Goal: Transaction & Acquisition: Purchase product/service

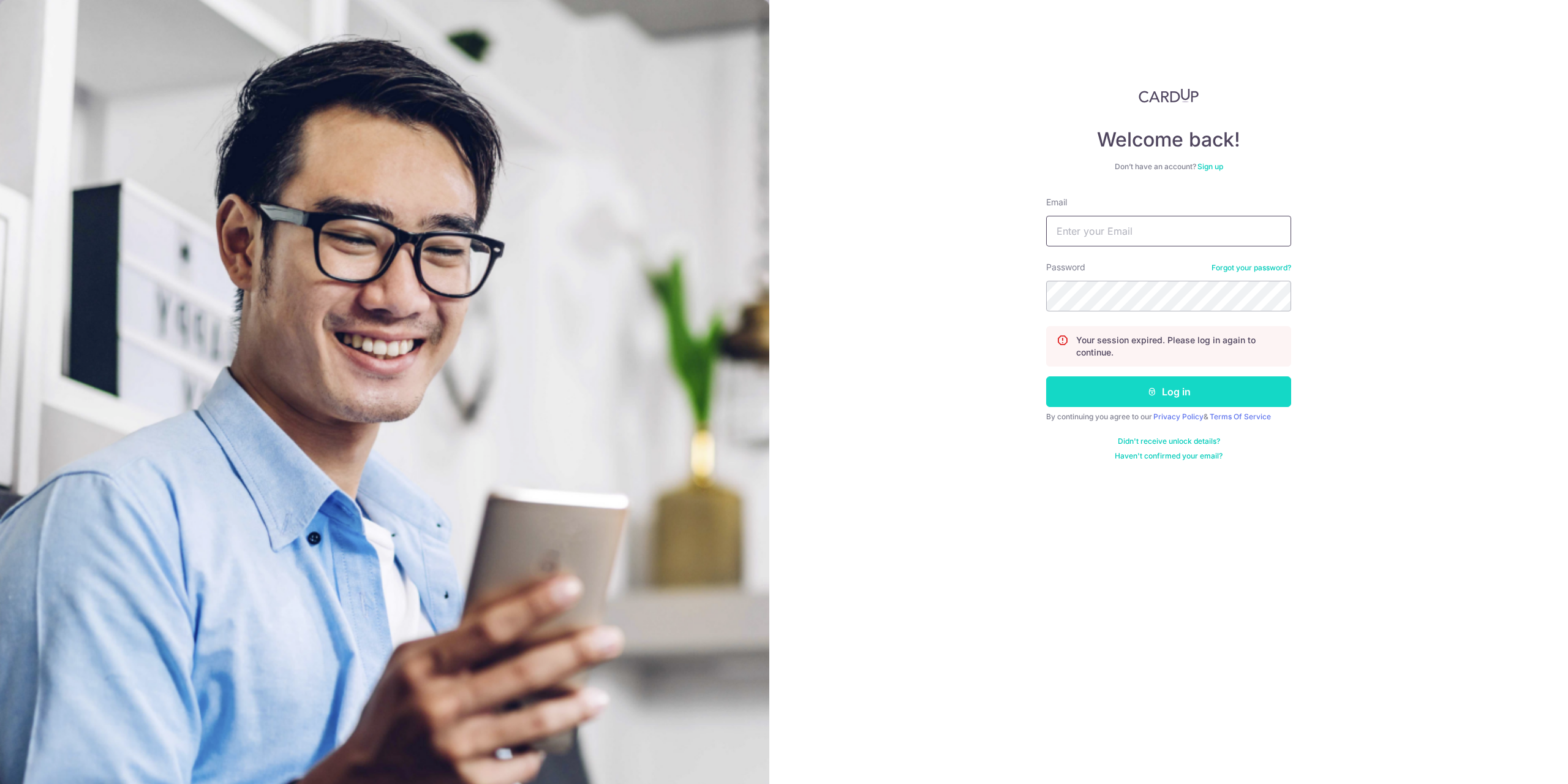
type input "[EMAIL_ADDRESS][DOMAIN_NAME]"
click at [1164, 400] on button "Log in" at bounding box center [1168, 391] width 245 height 30
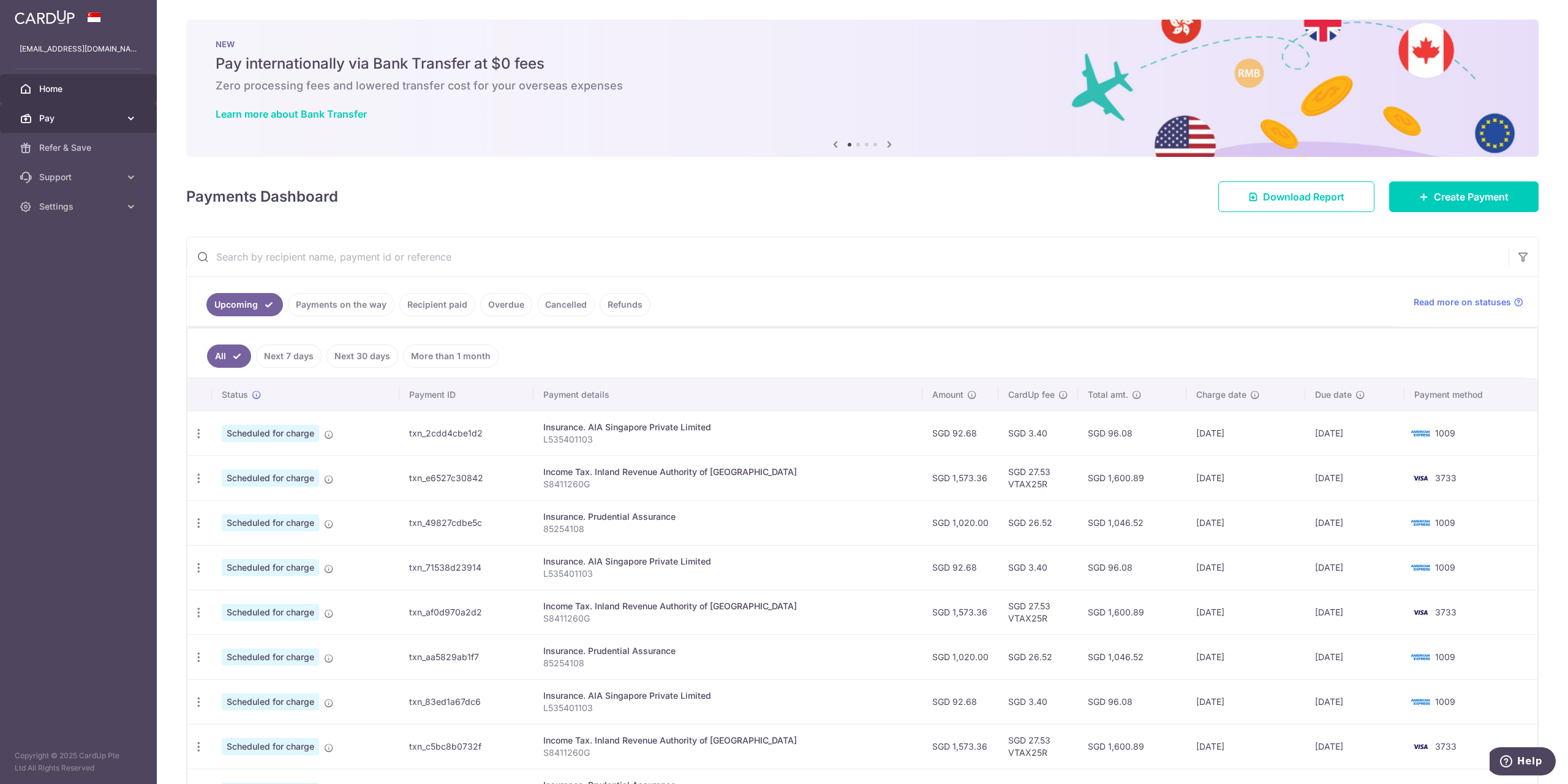
click at [99, 124] on span "Pay" at bounding box center [80, 118] width 81 height 12
click at [95, 150] on span "Payments" at bounding box center [80, 147] width 81 height 12
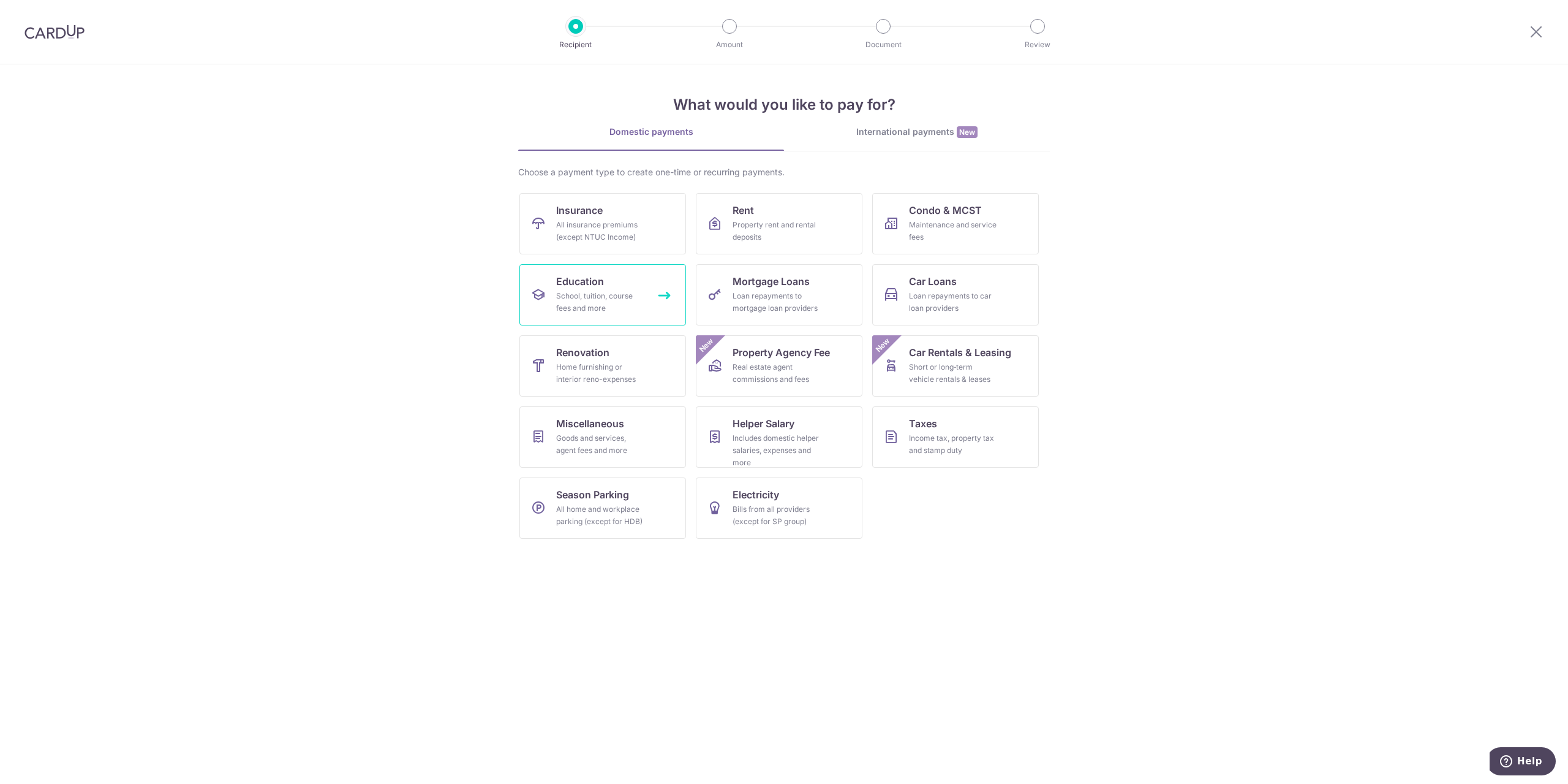
click at [597, 302] on div "School, tuition, course fees and more" at bounding box center [600, 302] width 88 height 25
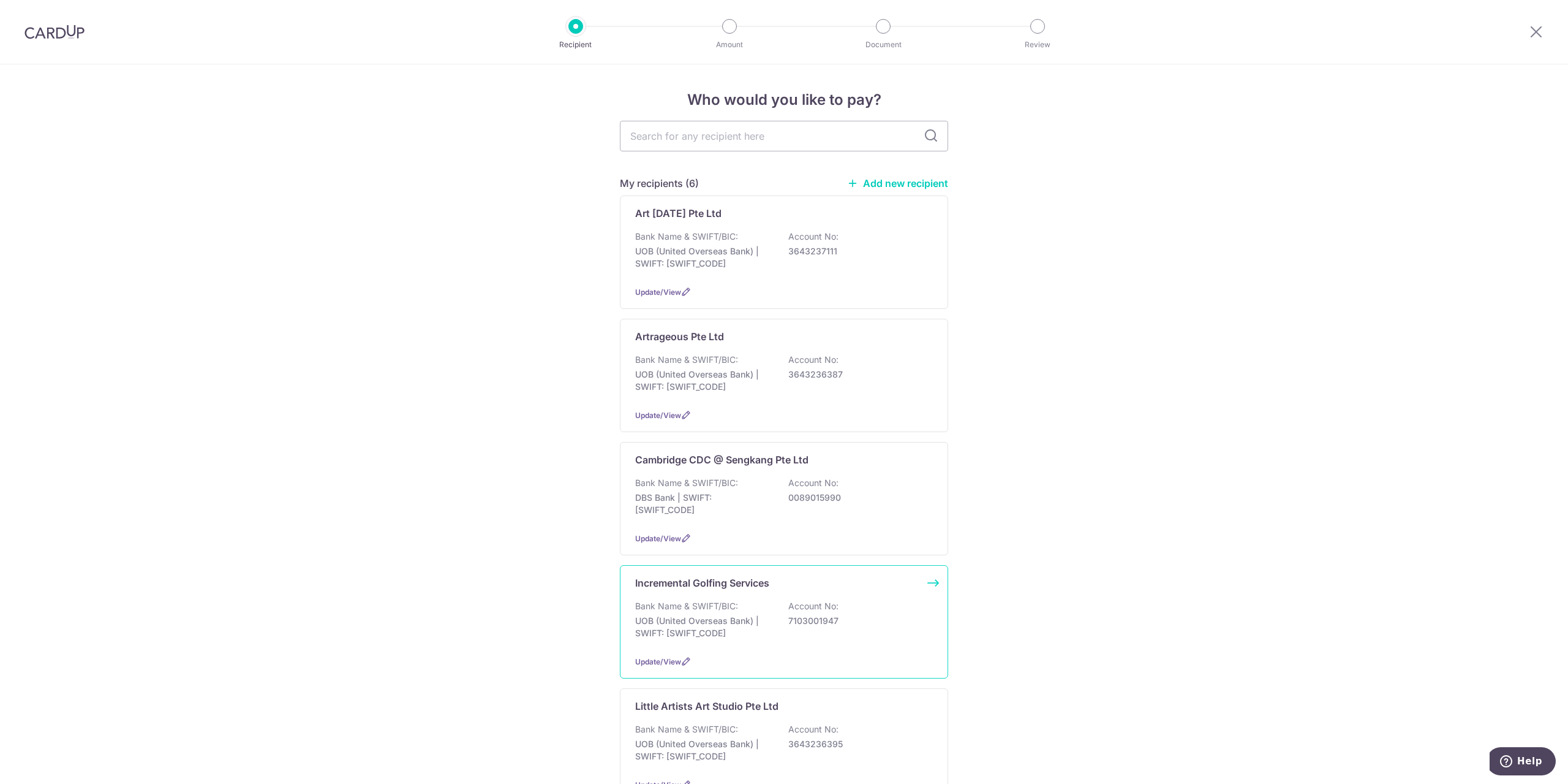
click at [699, 598] on div "Incremental Golfing Services Bank Name & SWIFT/BIC: UOB (United Overseas Bank) …" at bounding box center [784, 622] width 328 height 114
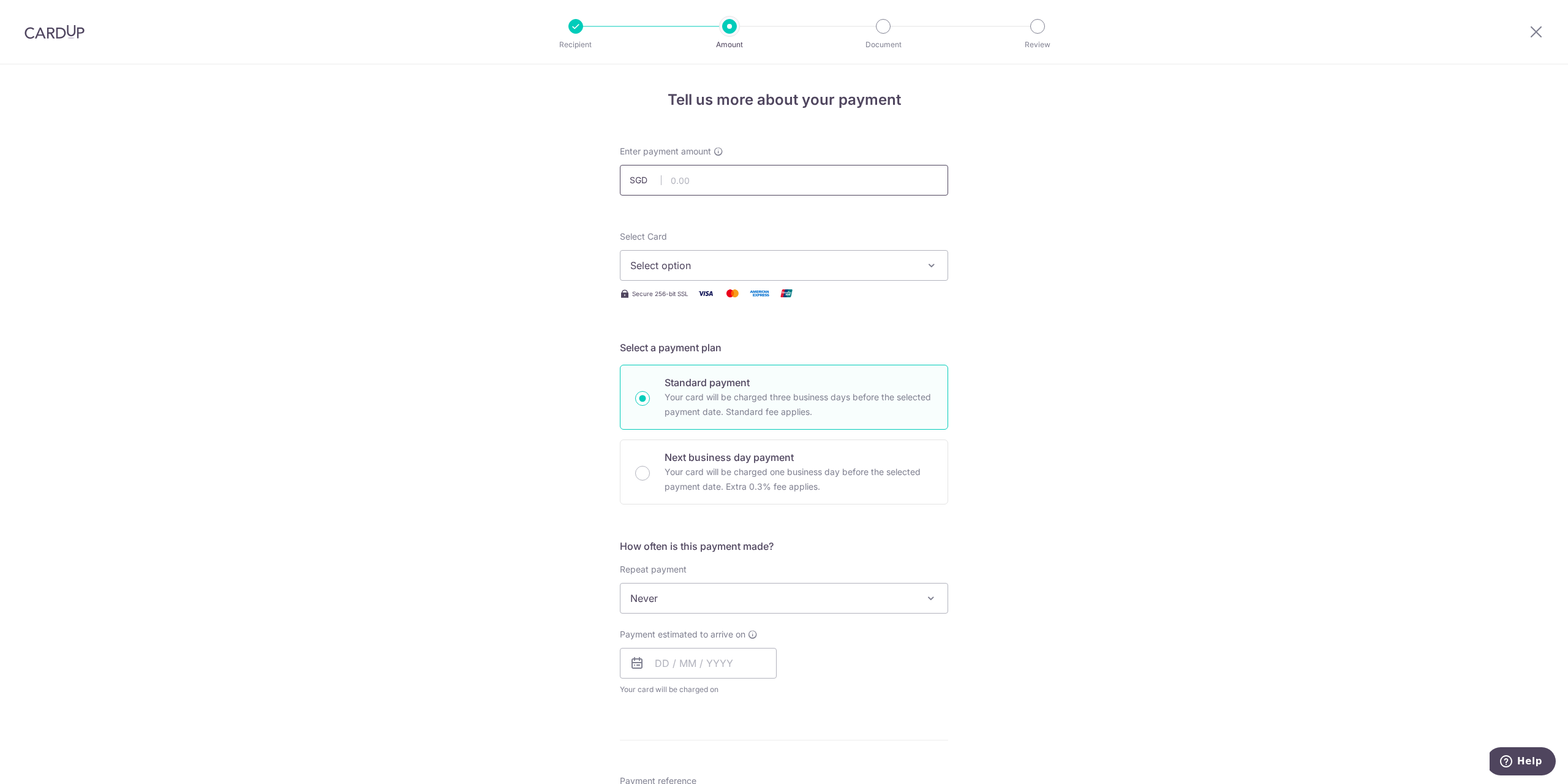
click at [692, 174] on input "text" at bounding box center [784, 179] width 328 height 30
type input "819.00"
click at [723, 261] on span "Select option" at bounding box center [773, 265] width 285 height 15
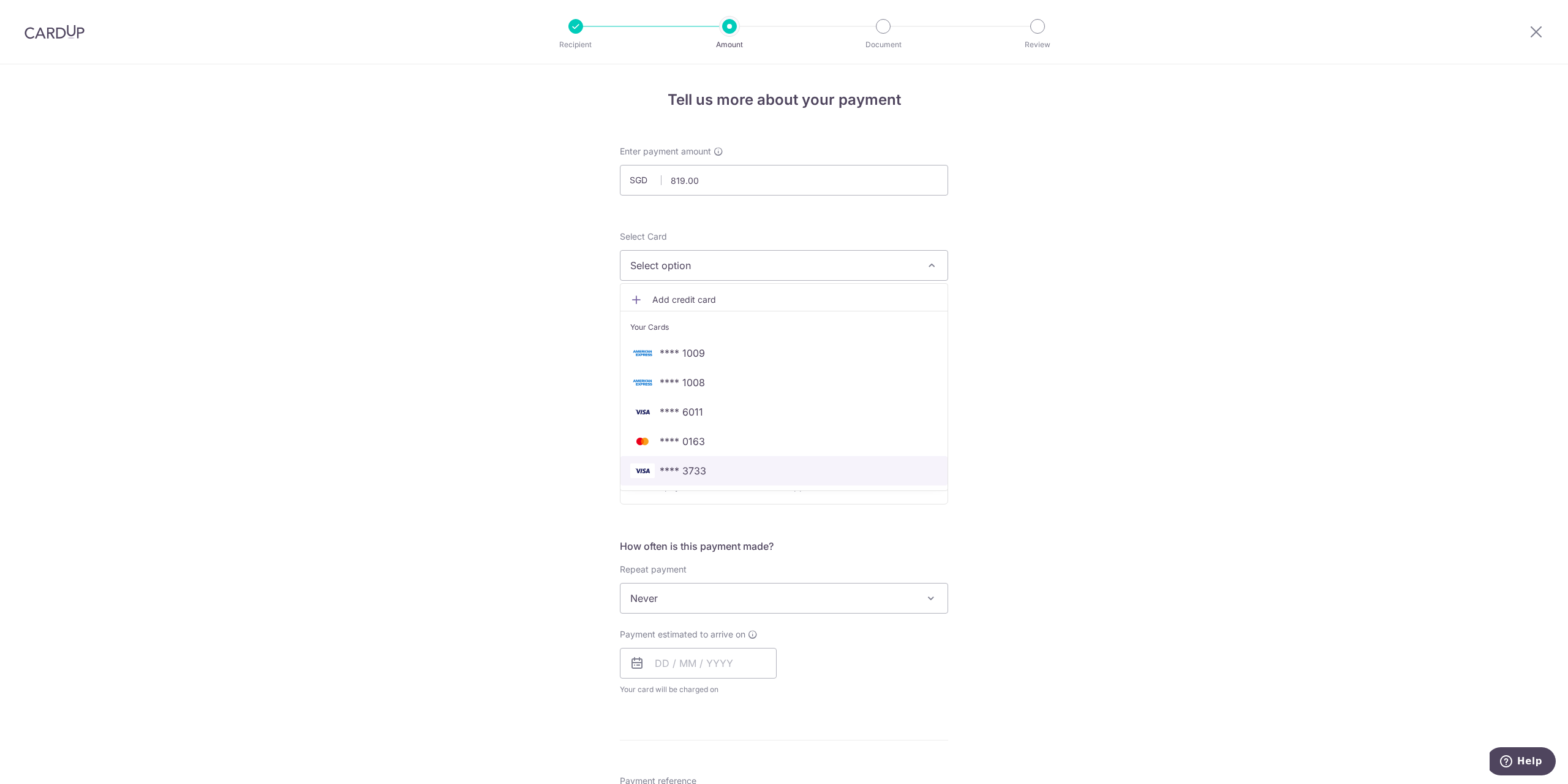
click at [700, 470] on span "**** 3733" at bounding box center [683, 470] width 47 height 15
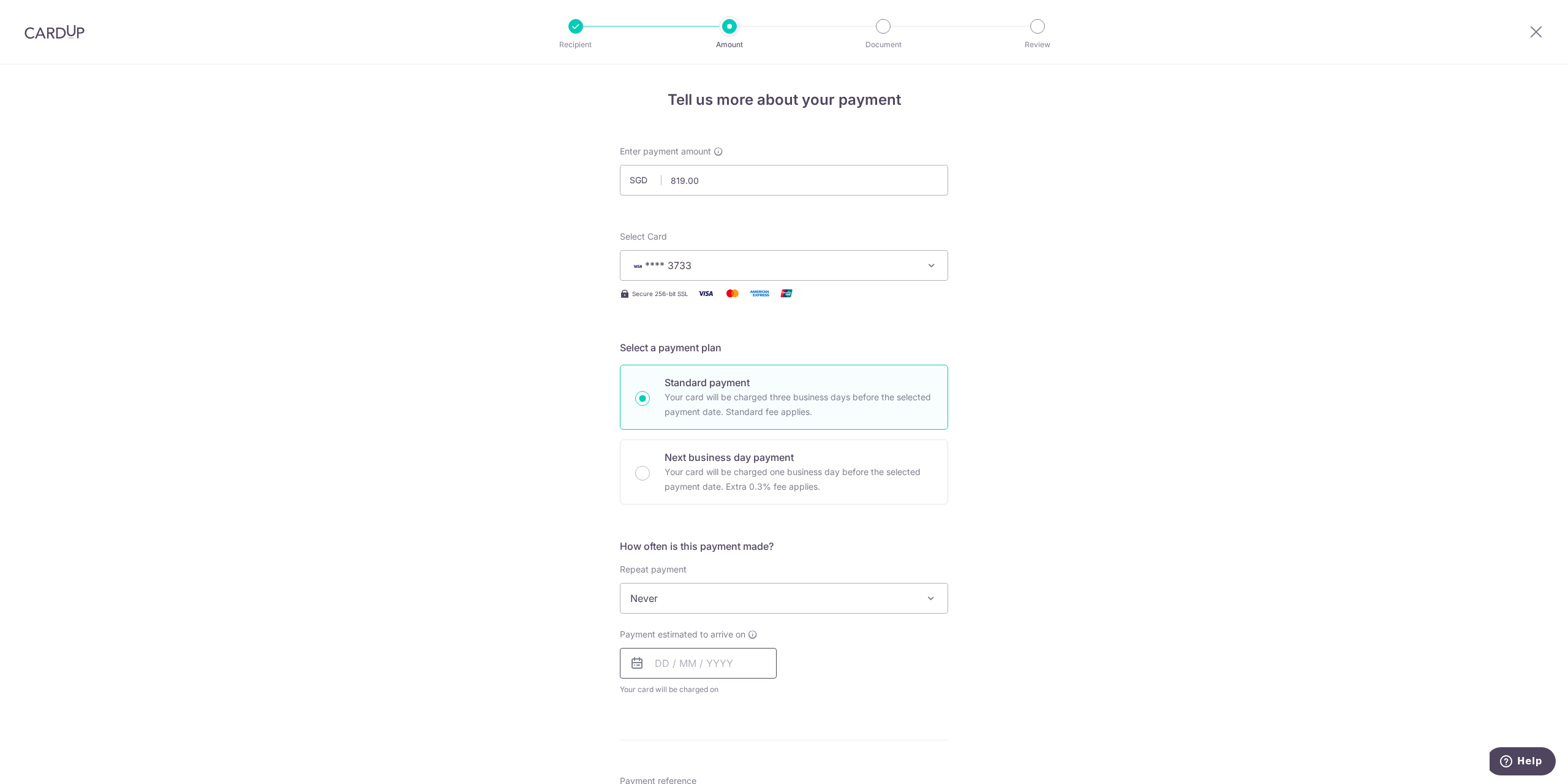
click at [678, 665] on input "text" at bounding box center [698, 663] width 157 height 30
click at [722, 752] on link "3" at bounding box center [719, 750] width 20 height 20
type input "03/09/2025"
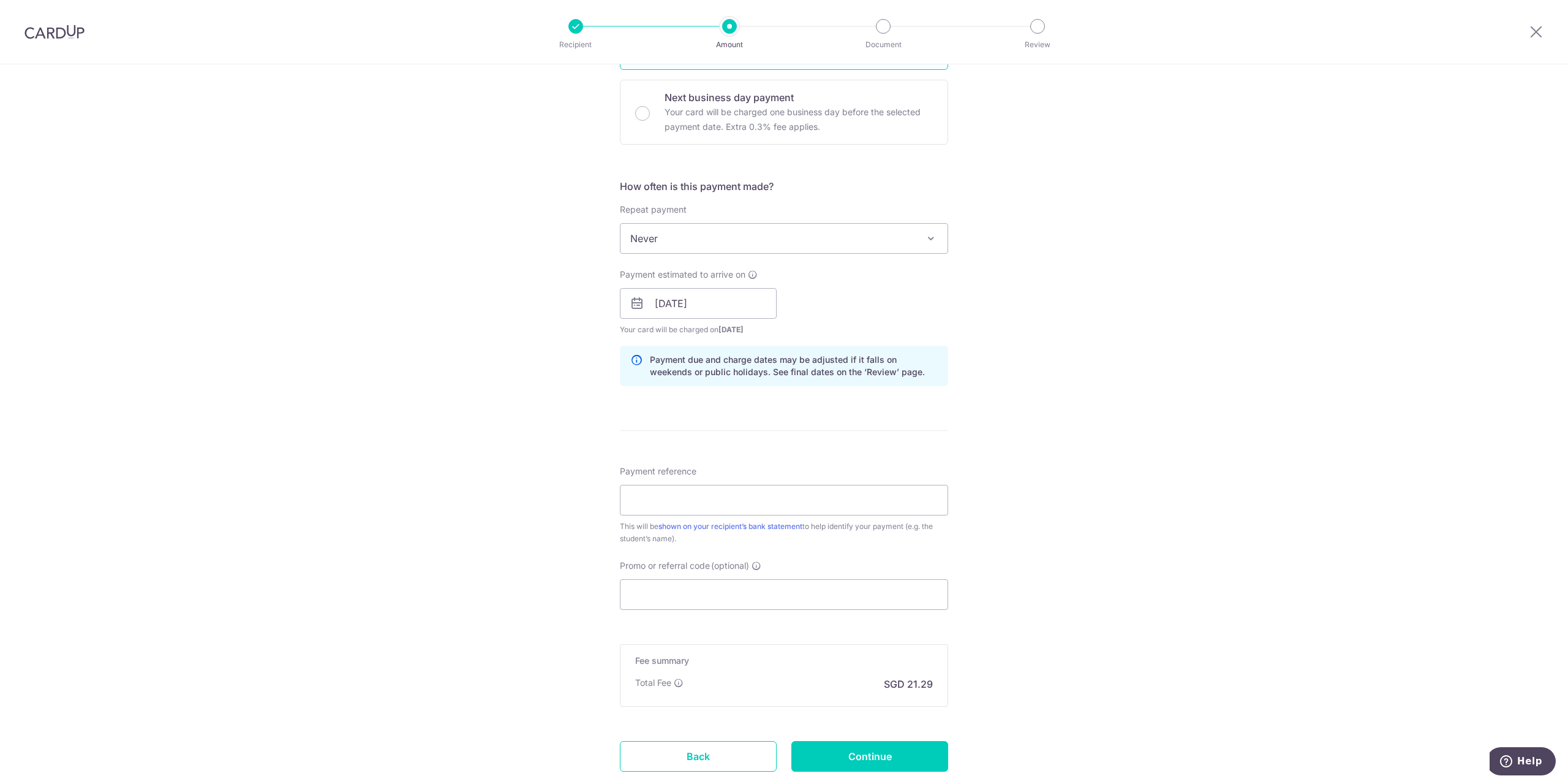
scroll to position [429, 0]
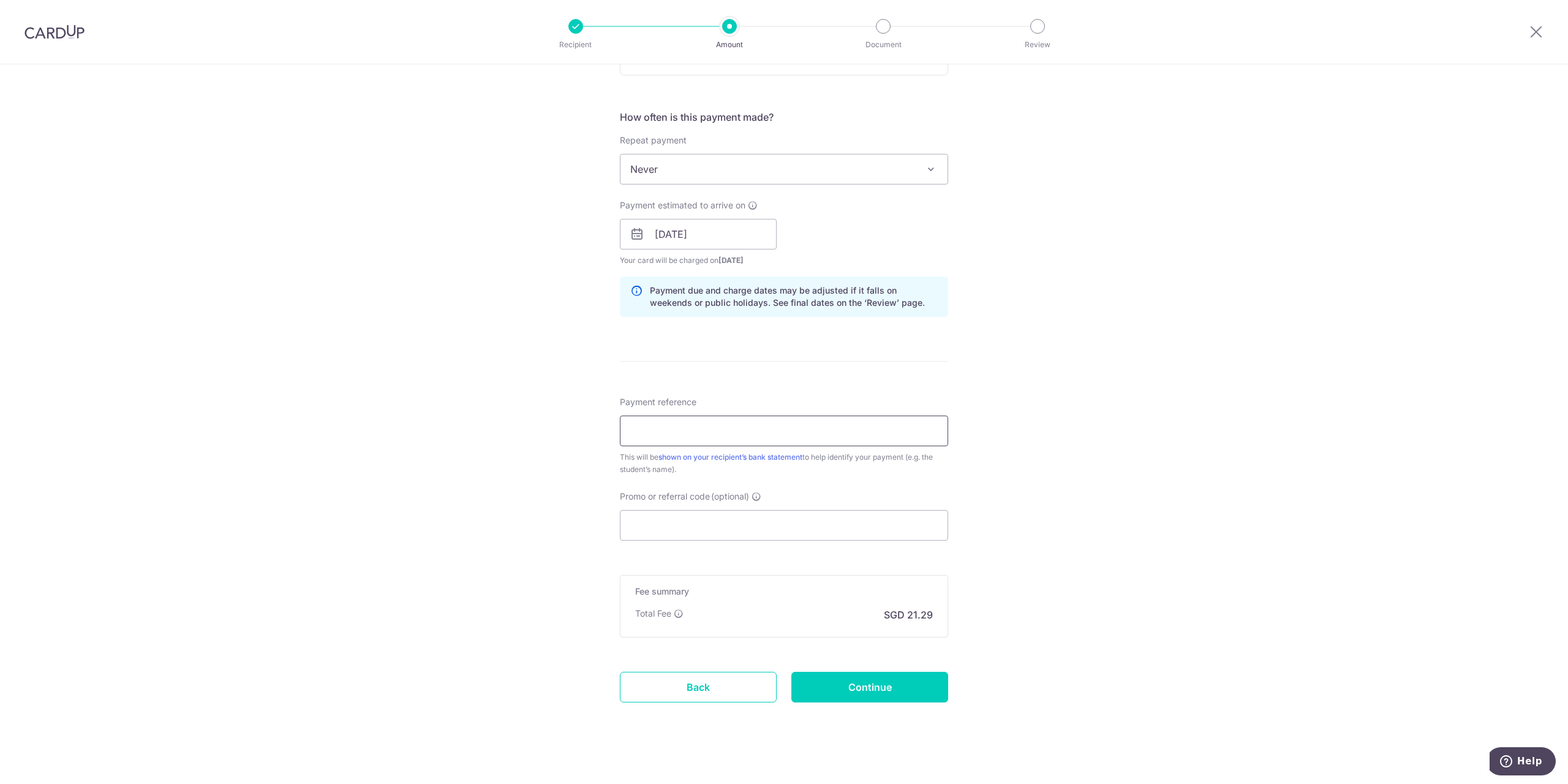
click at [719, 429] on input "Payment reference" at bounding box center [784, 430] width 328 height 30
paste input "JJ - AUG"
type input "JJ - AUG"
click at [702, 521] on input "Promo or referral code (optional)" at bounding box center [784, 525] width 328 height 30
click at [928, 691] on input "Continue" at bounding box center [870, 687] width 157 height 30
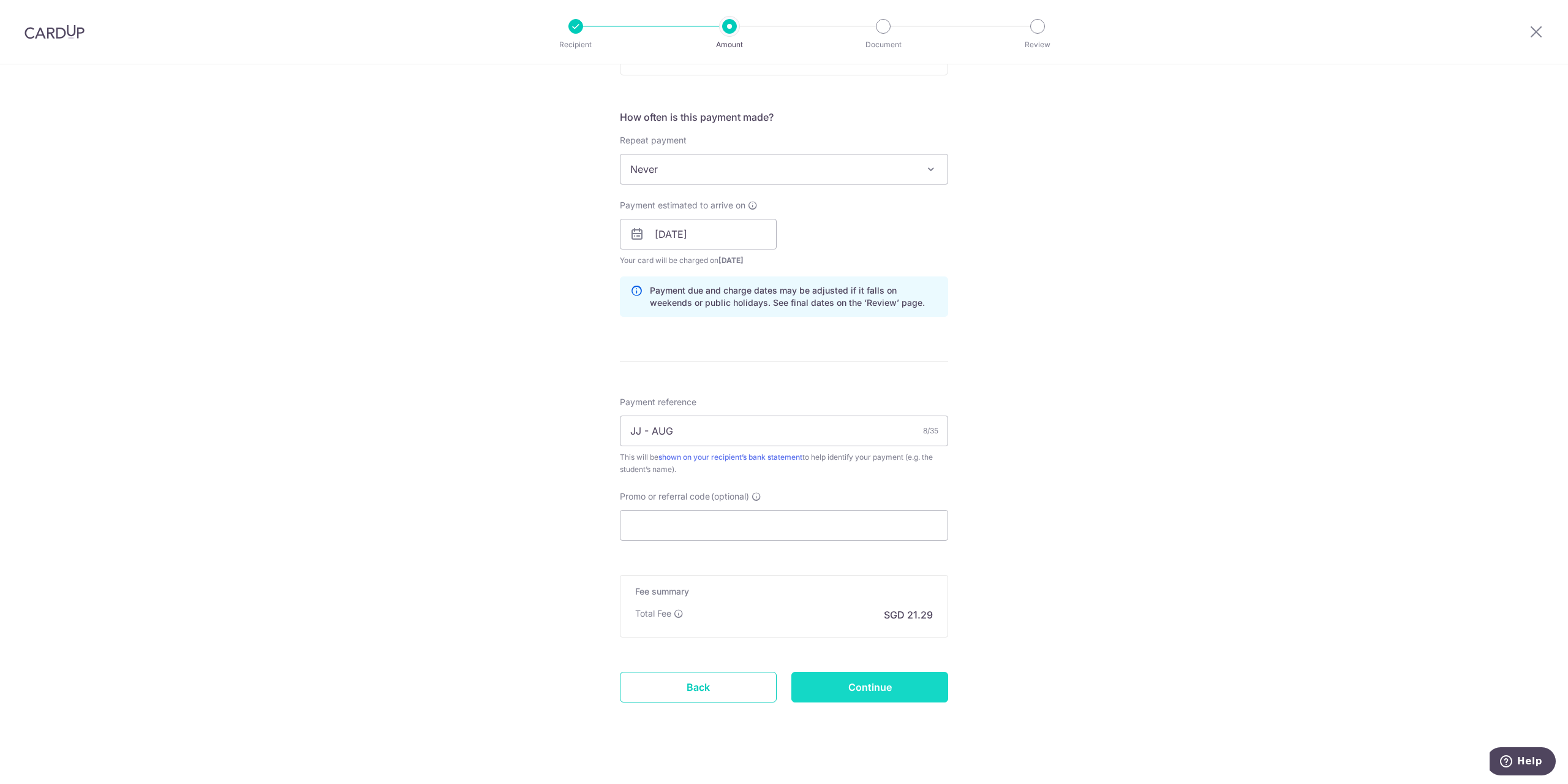
type input "Create Schedule"
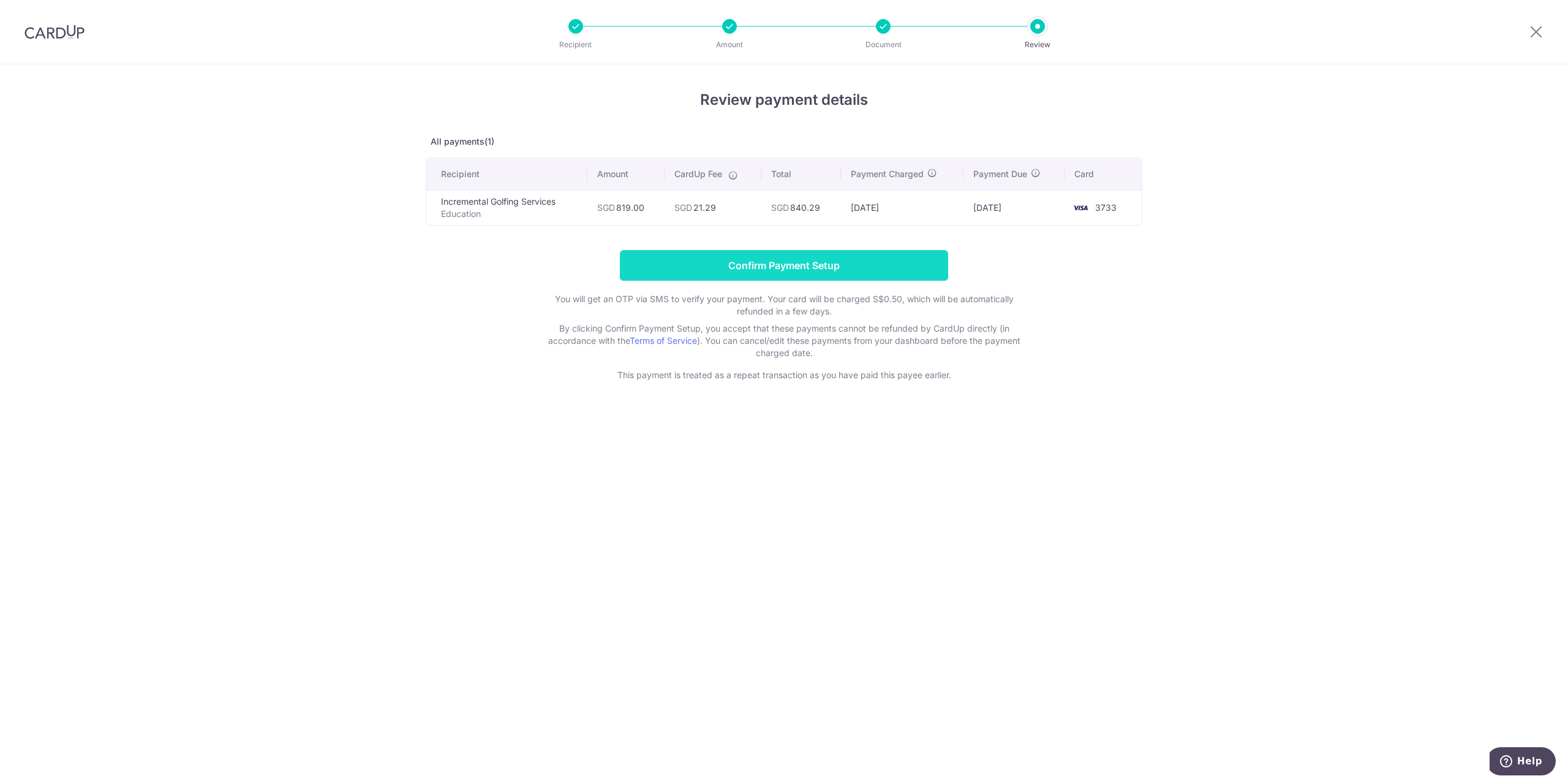
click at [803, 263] on input "Confirm Payment Setup" at bounding box center [784, 265] width 328 height 30
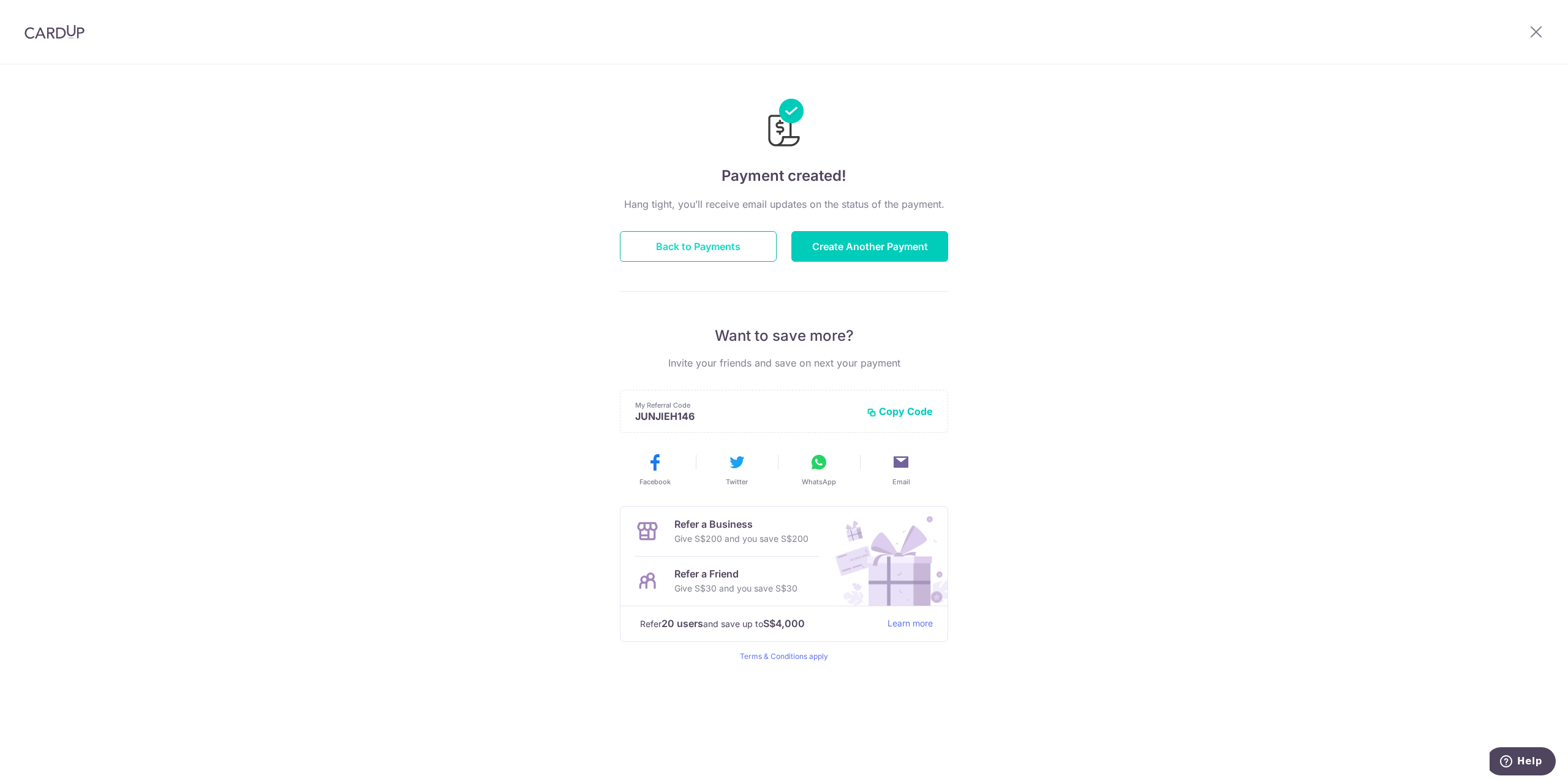
click at [761, 249] on button "Back to Payments" at bounding box center [698, 246] width 157 height 30
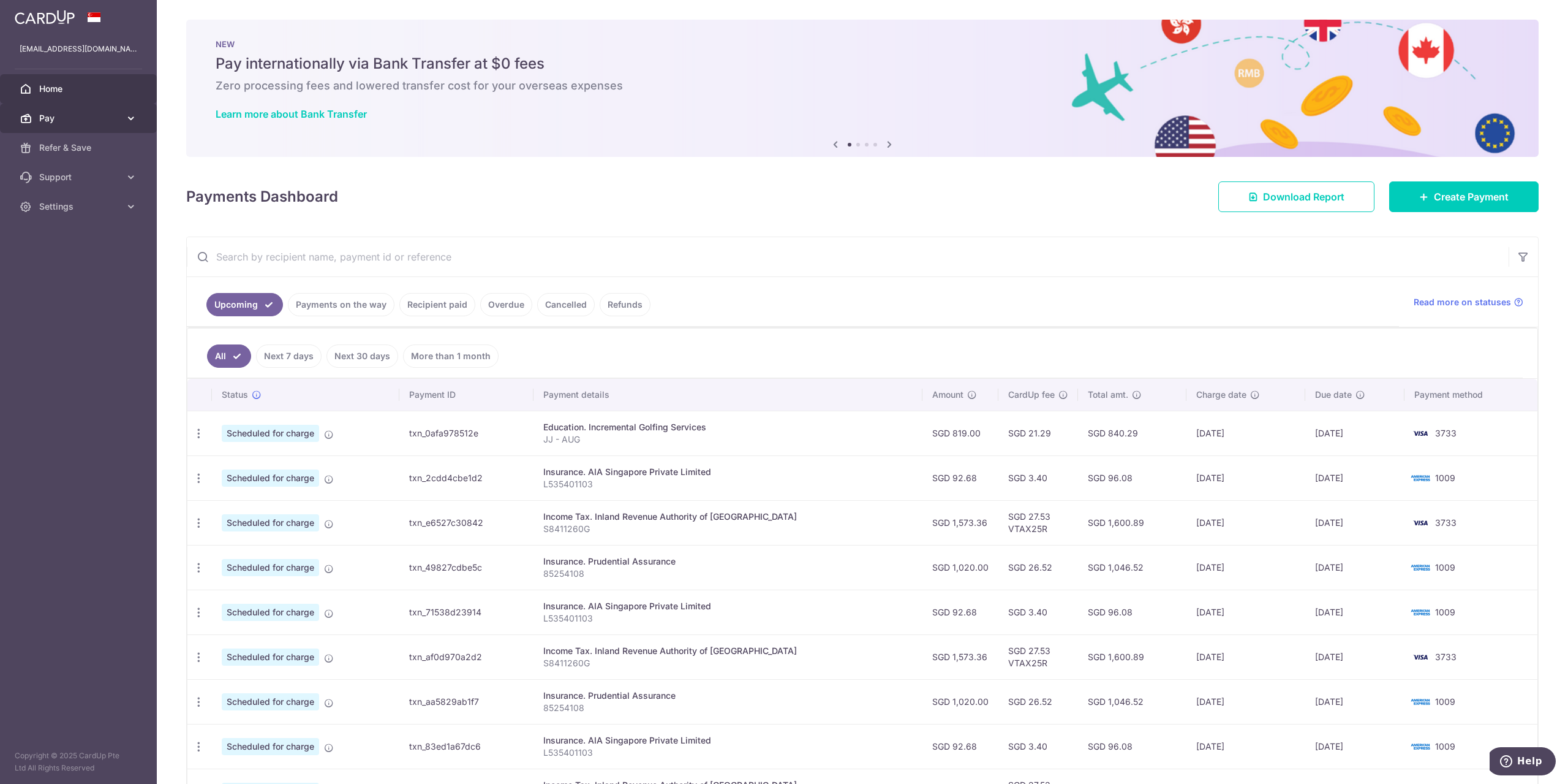
click at [71, 120] on span "Pay" at bounding box center [80, 118] width 81 height 12
click at [61, 203] on span "Cards" at bounding box center [80, 206] width 81 height 12
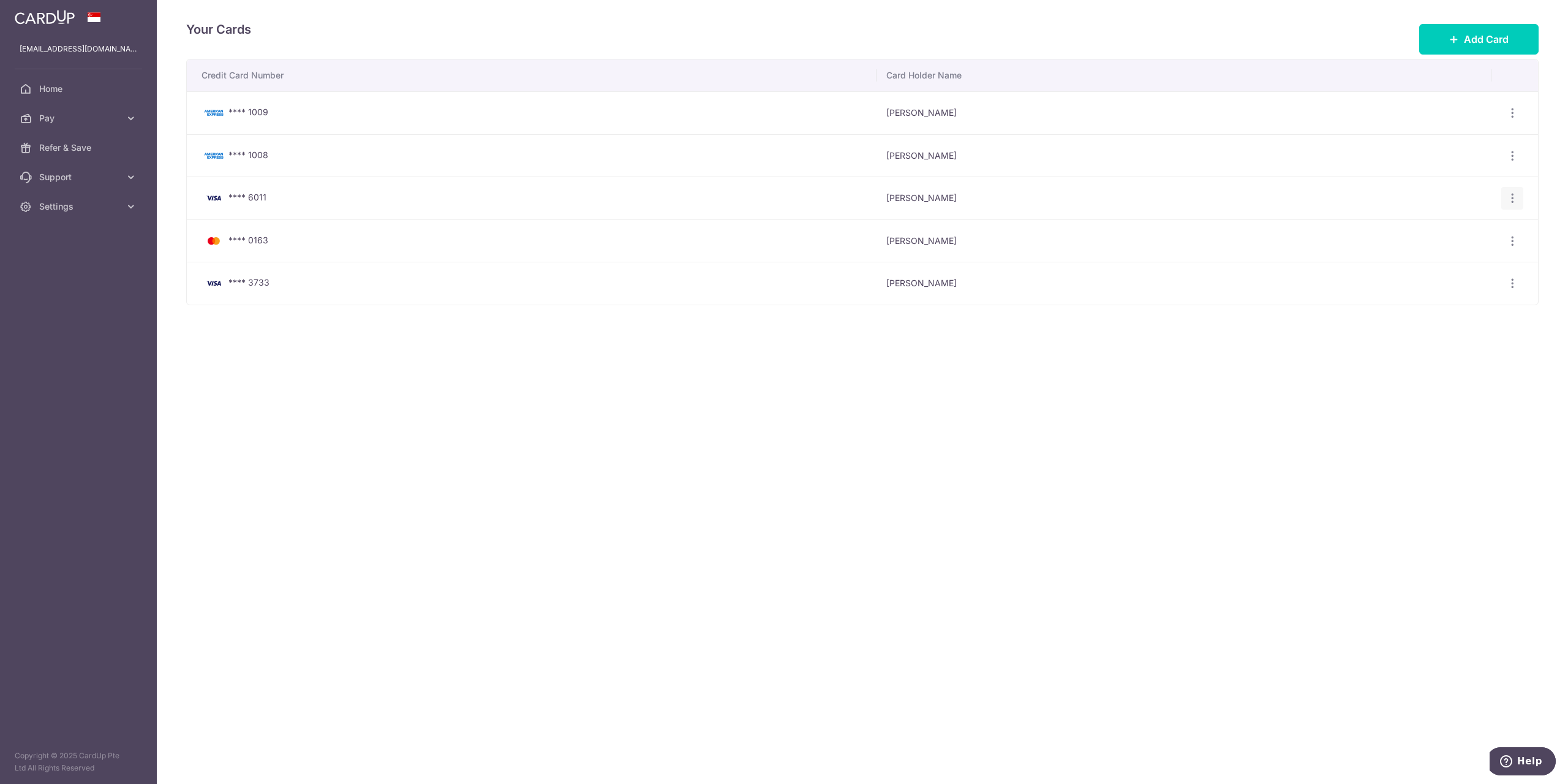
click at [1509, 198] on icon "button" at bounding box center [1513, 198] width 13 height 13
click at [1447, 263] on span "Delete" at bounding box center [1471, 261] width 83 height 15
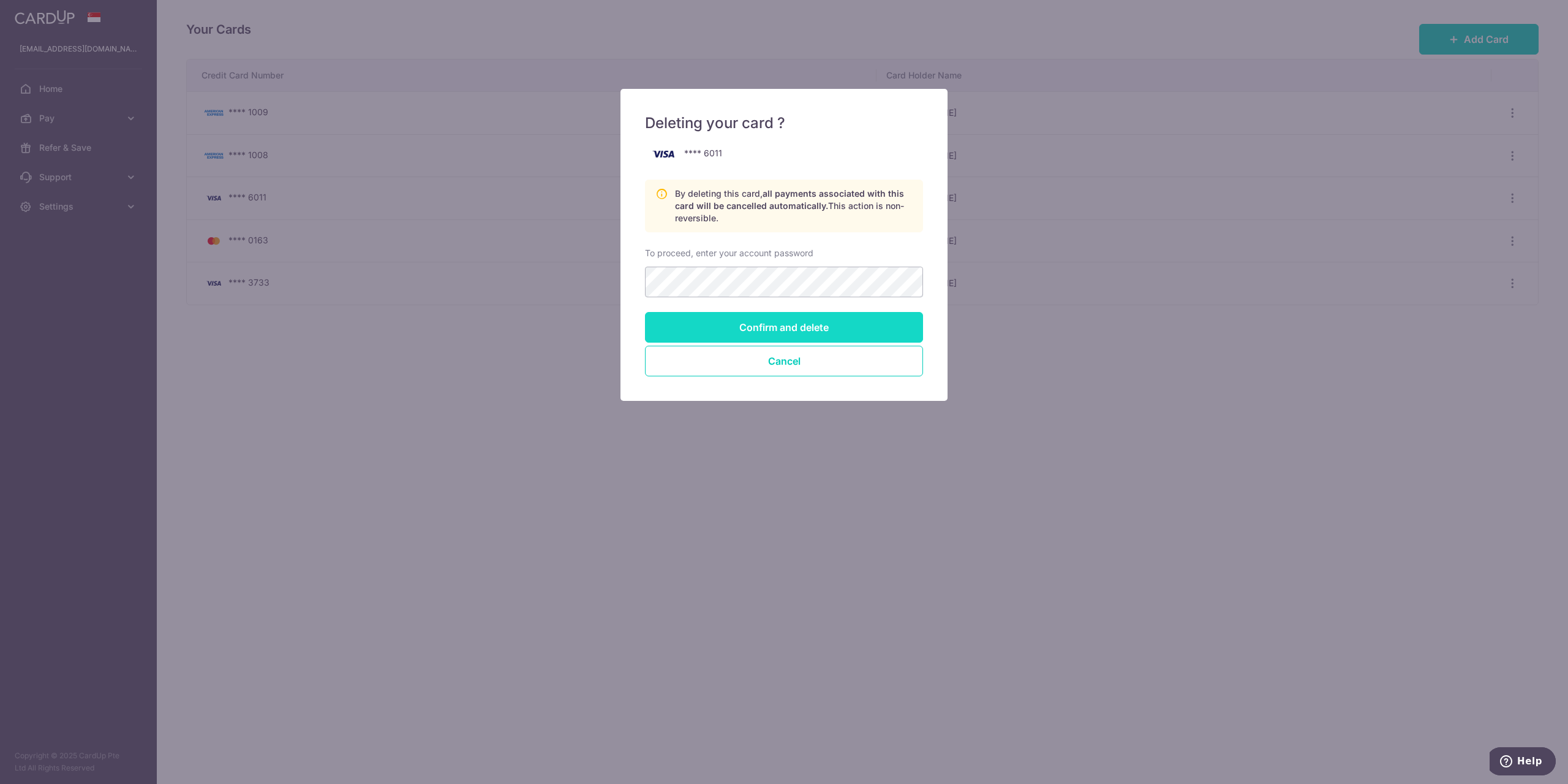
click at [764, 321] on input "Confirm and delete" at bounding box center [784, 327] width 278 height 30
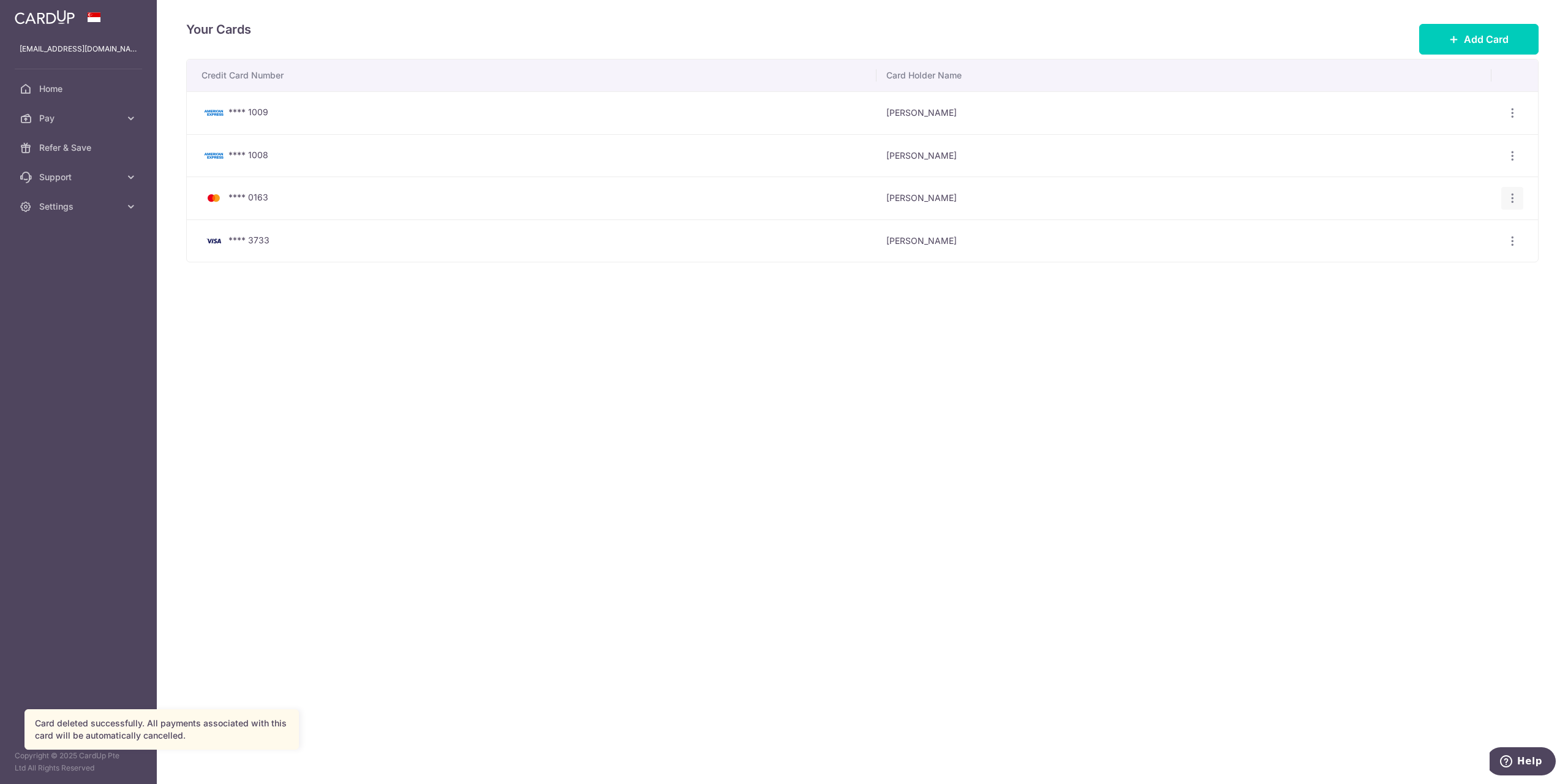
click at [1510, 200] on icon "button" at bounding box center [1513, 198] width 13 height 13
click at [1444, 269] on link "Delete" at bounding box center [1459, 262] width 127 height 30
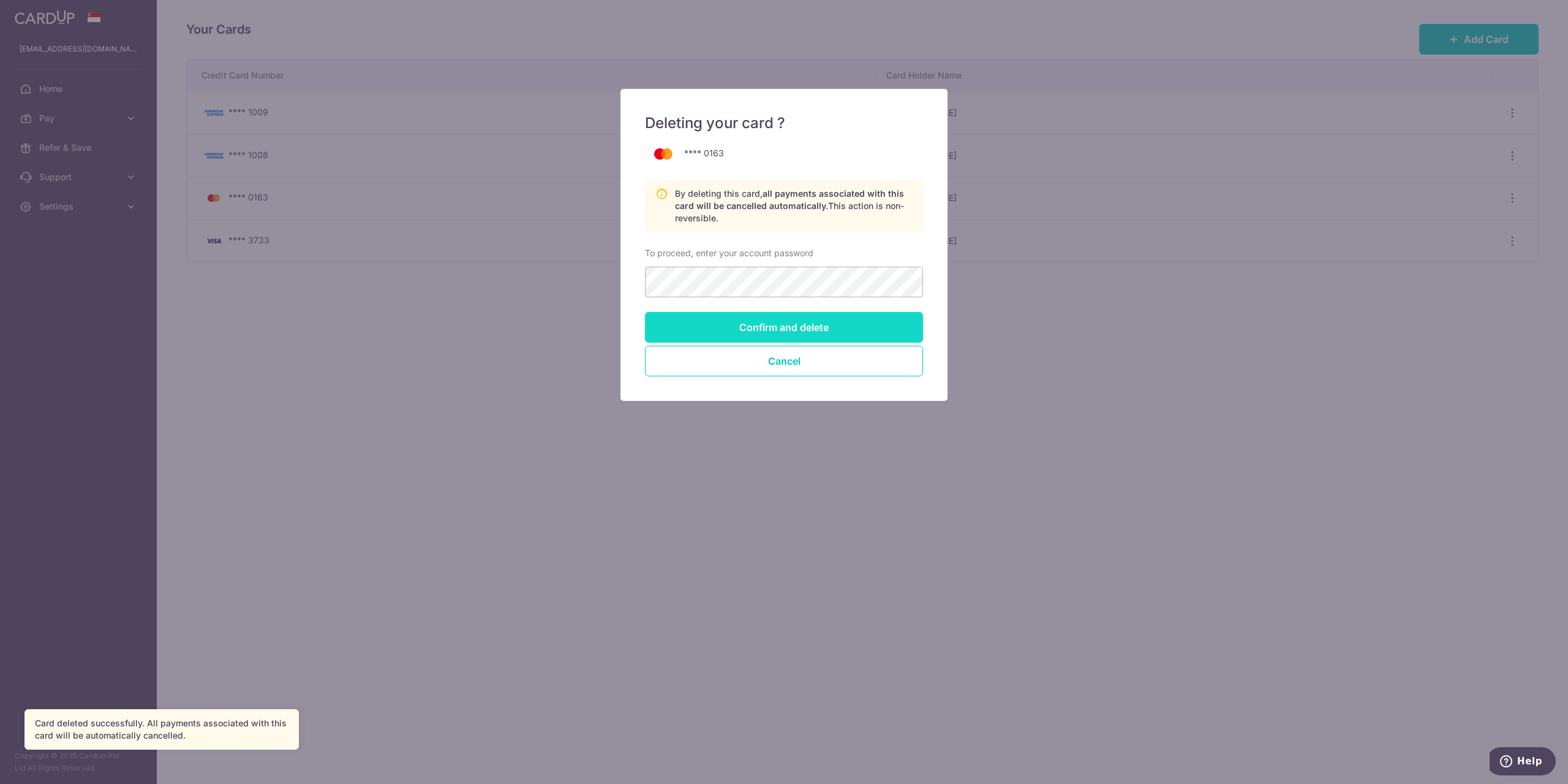
click at [768, 319] on input "Confirm and delete" at bounding box center [784, 327] width 278 height 30
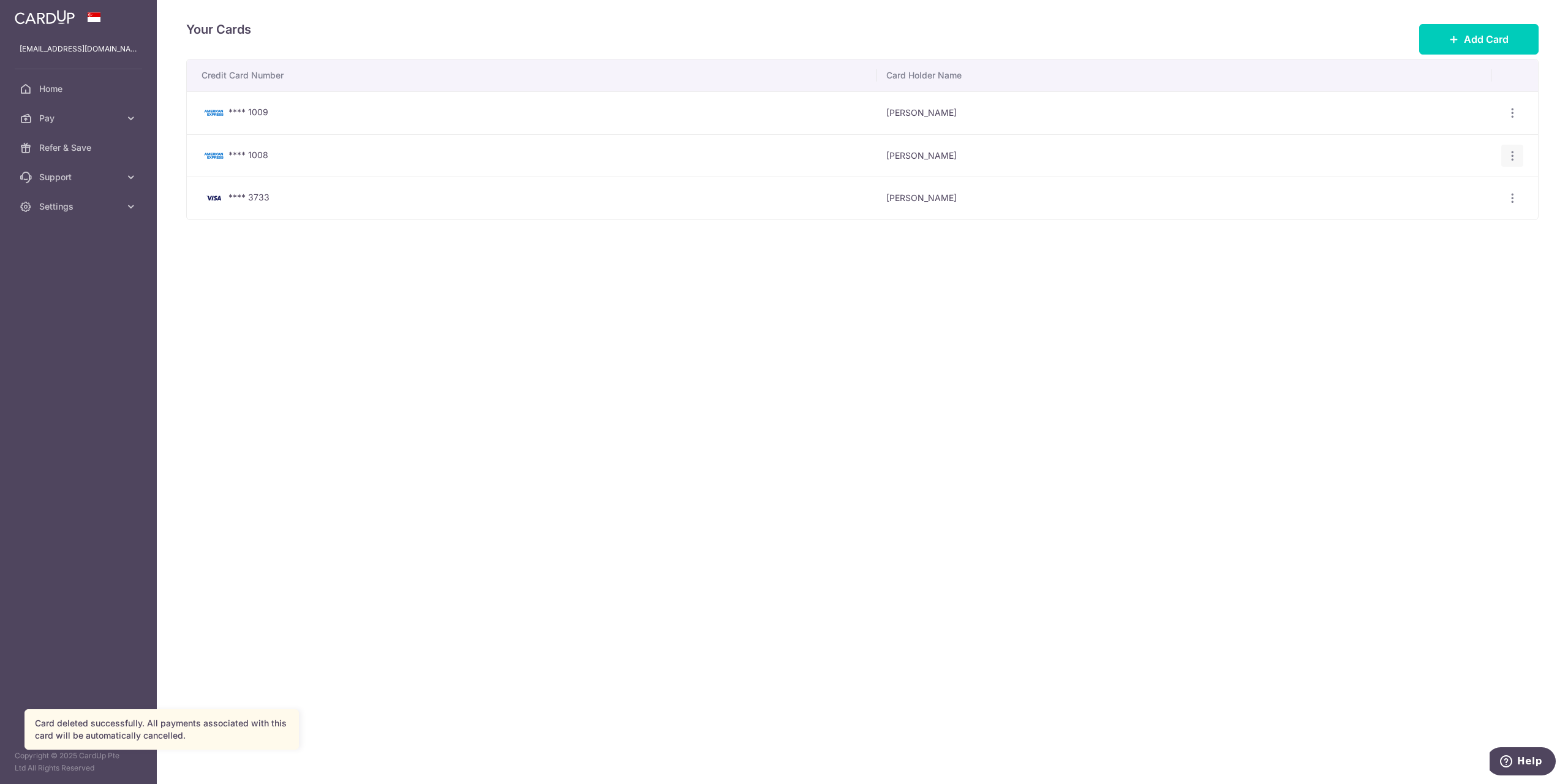
click at [1509, 155] on icon "button" at bounding box center [1513, 156] width 13 height 13
click at [1435, 220] on span "Delete" at bounding box center [1471, 218] width 83 height 15
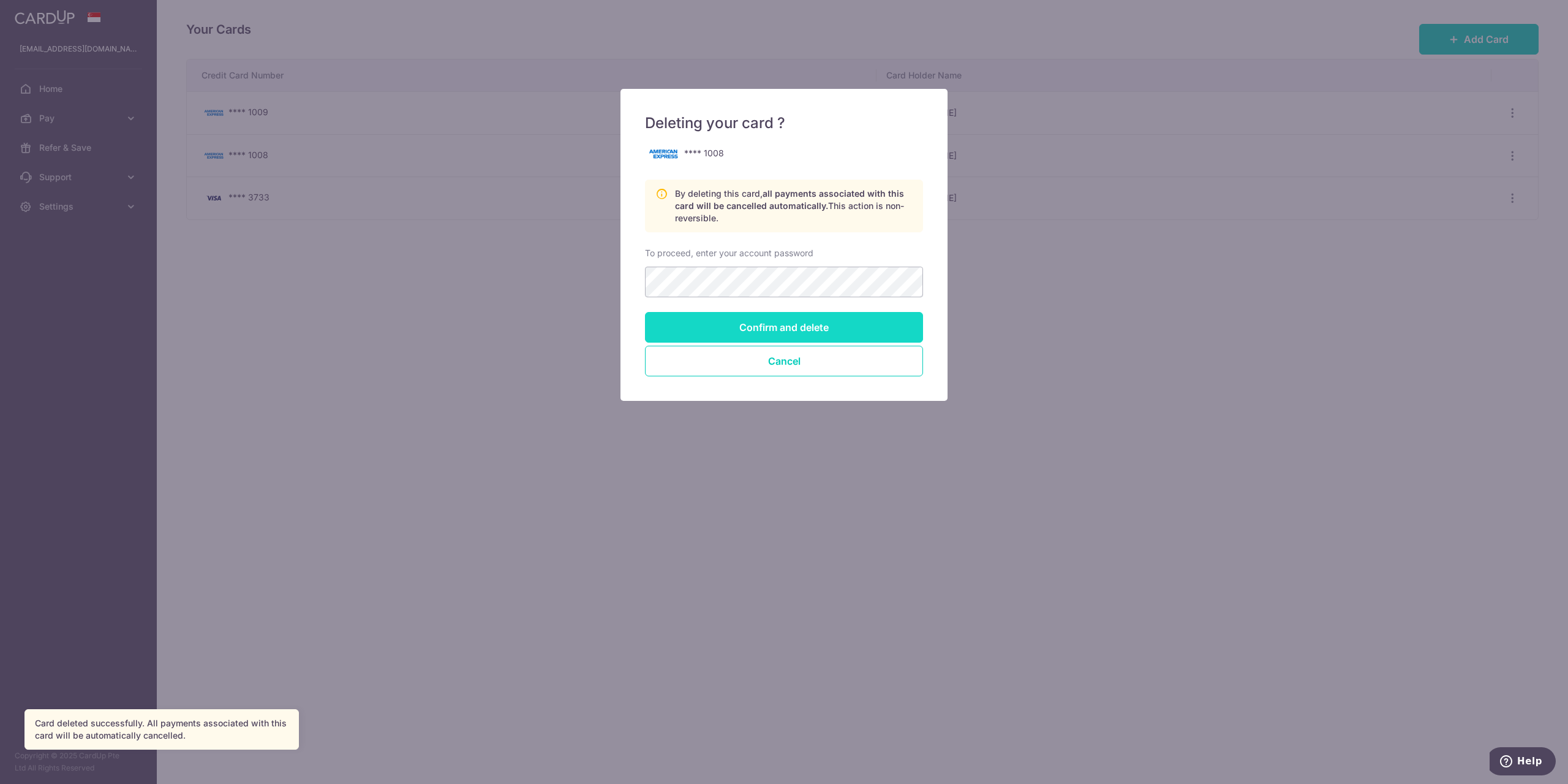
click at [755, 324] on input "Confirm and delete" at bounding box center [784, 327] width 278 height 30
